Goal: Navigation & Orientation: Find specific page/section

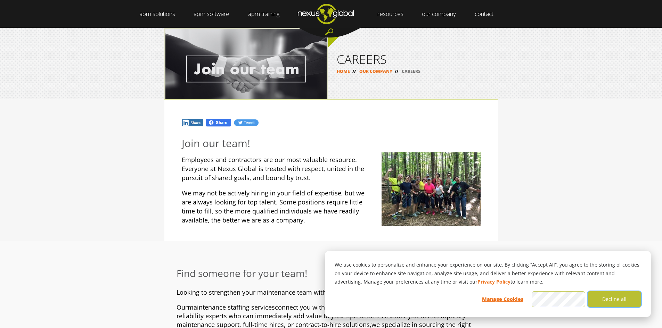
click at [627, 299] on button "Decline all" at bounding box center [615, 299] width 54 height 16
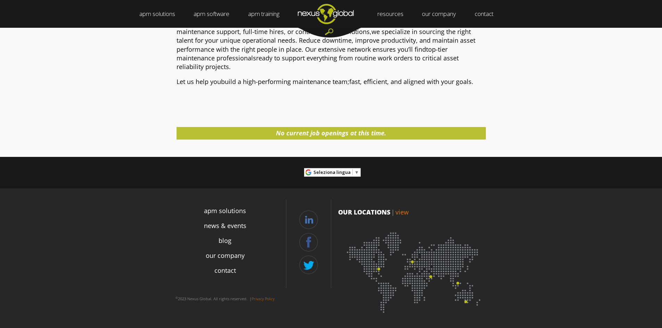
scroll to position [294, 0]
click at [412, 262] on img at bounding box center [414, 270] width 153 height 94
